Goal: Task Accomplishment & Management: Use online tool/utility

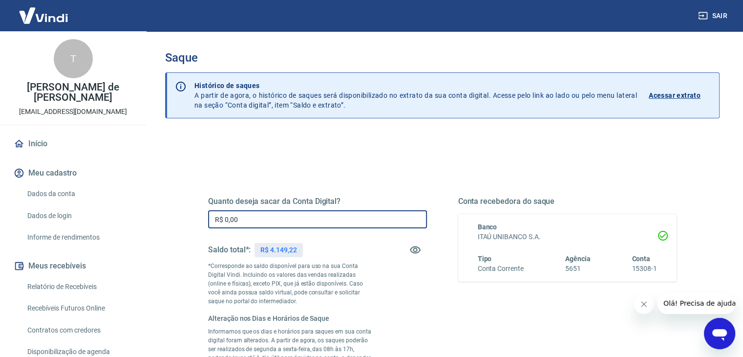
click at [367, 219] on input "R$ 0,00" at bounding box center [317, 219] width 219 height 18
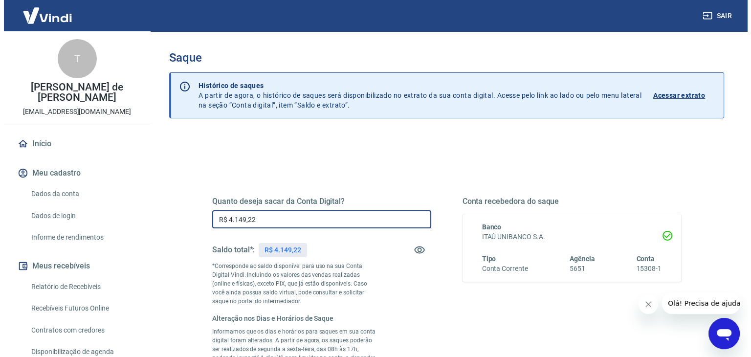
scroll to position [208, 0]
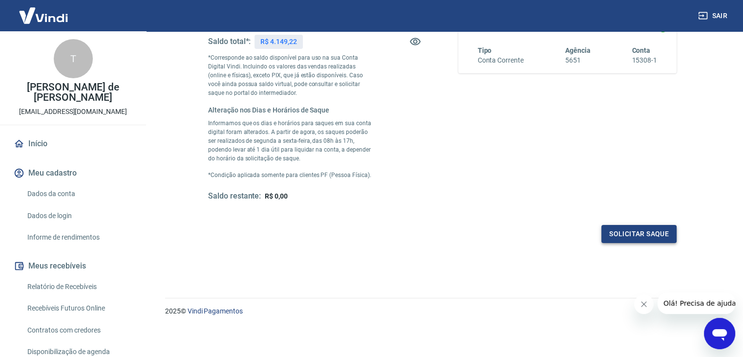
type input "R$ 4.149,22"
click at [639, 230] on button "Solicitar saque" at bounding box center [639, 234] width 75 height 18
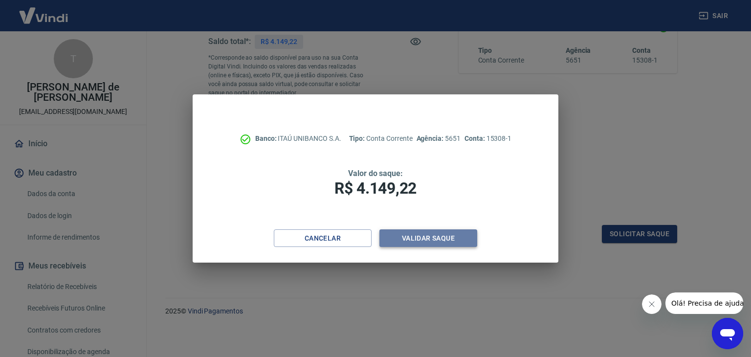
click at [464, 234] on button "Validar saque" at bounding box center [428, 238] width 98 height 18
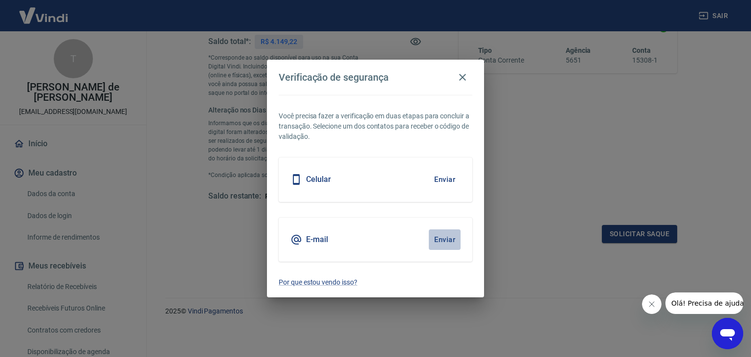
click at [450, 237] on button "Enviar" at bounding box center [445, 239] width 32 height 21
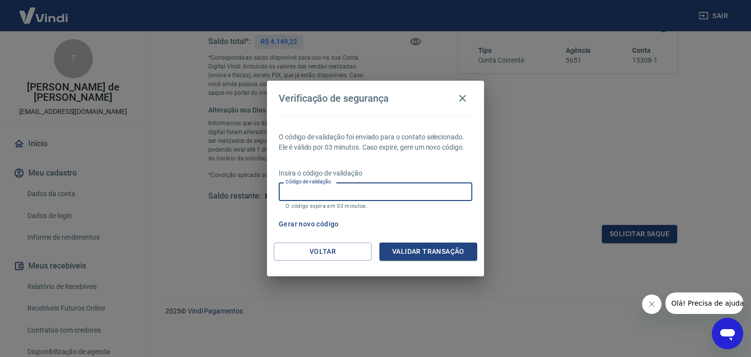
click at [393, 191] on input "Código de validação" at bounding box center [376, 191] width 194 height 18
type input "138369"
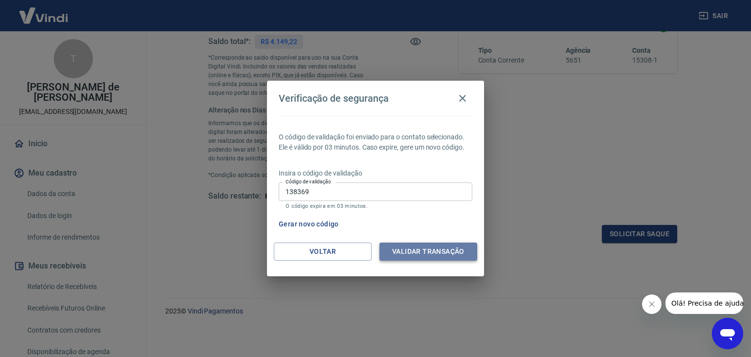
click at [413, 247] on button "Validar transação" at bounding box center [428, 251] width 98 height 18
